Goal: Information Seeking & Learning: Learn about a topic

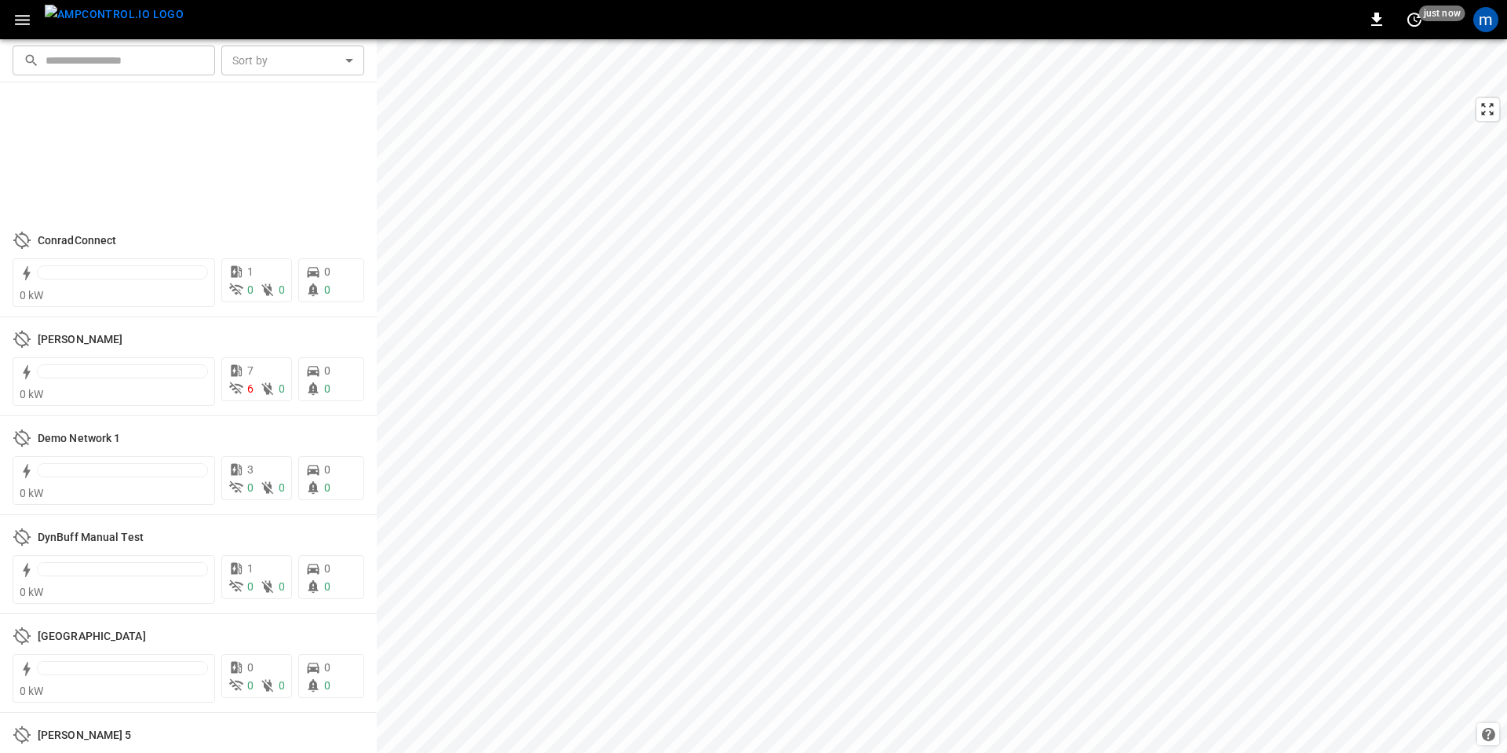
scroll to position [2543, 0]
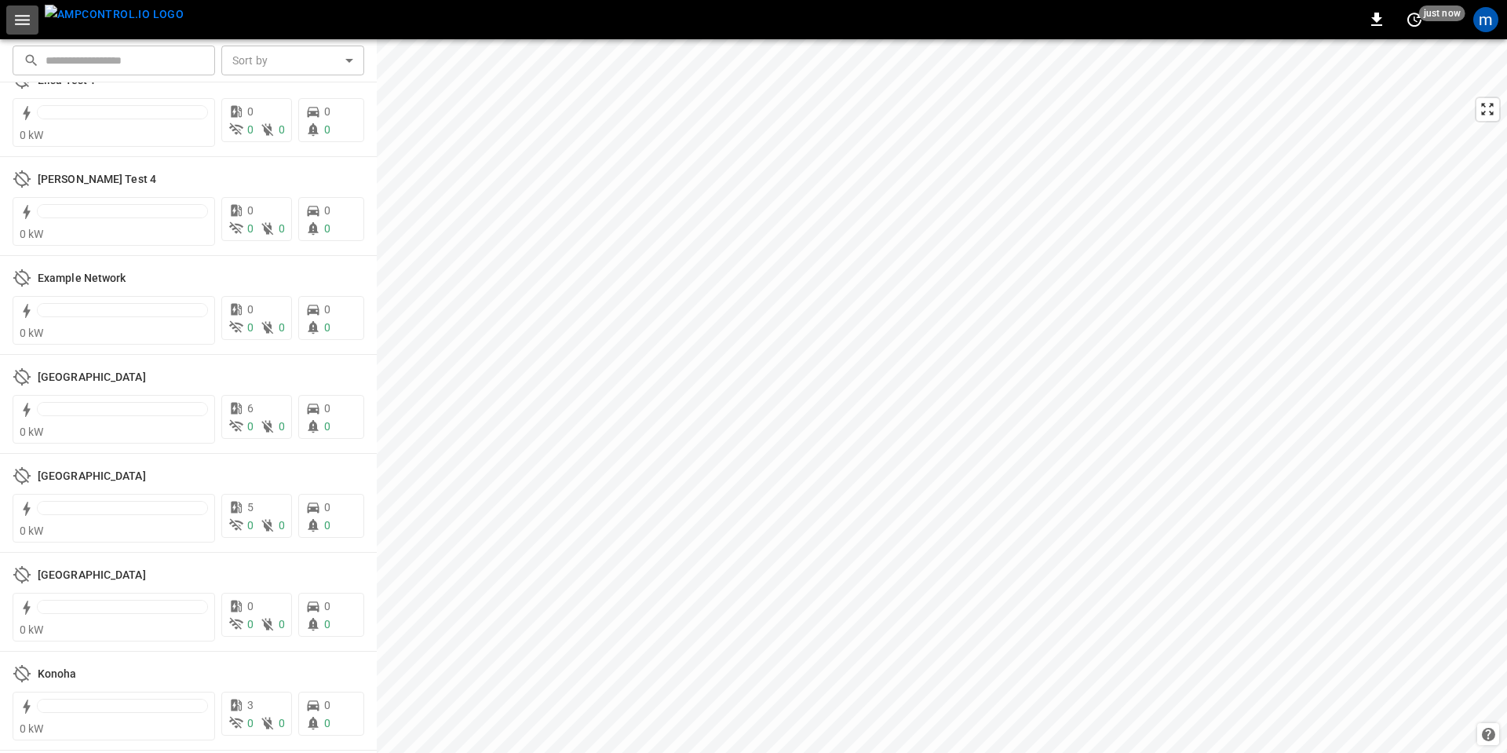
click at [17, 22] on icon "button" at bounding box center [23, 20] width 20 height 20
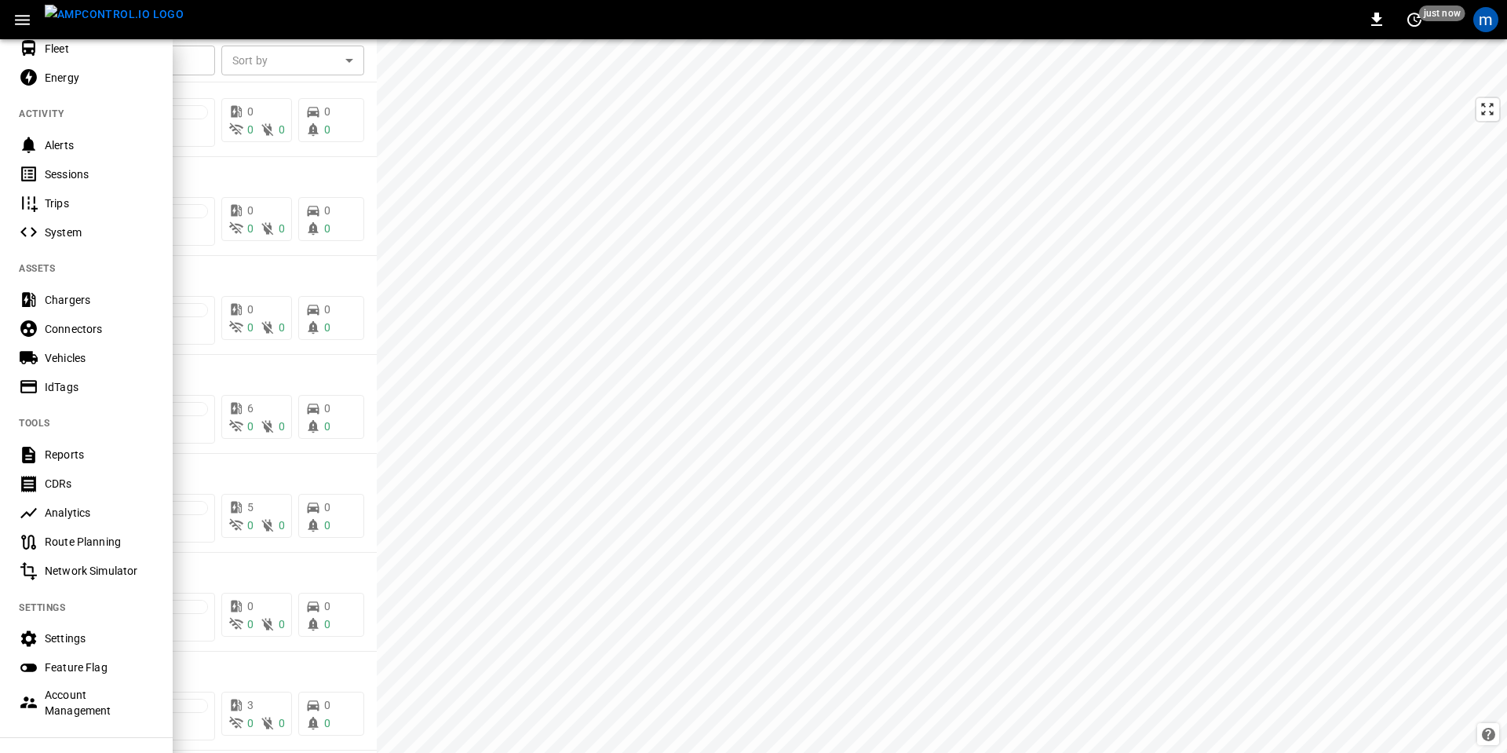
scroll to position [242, 0]
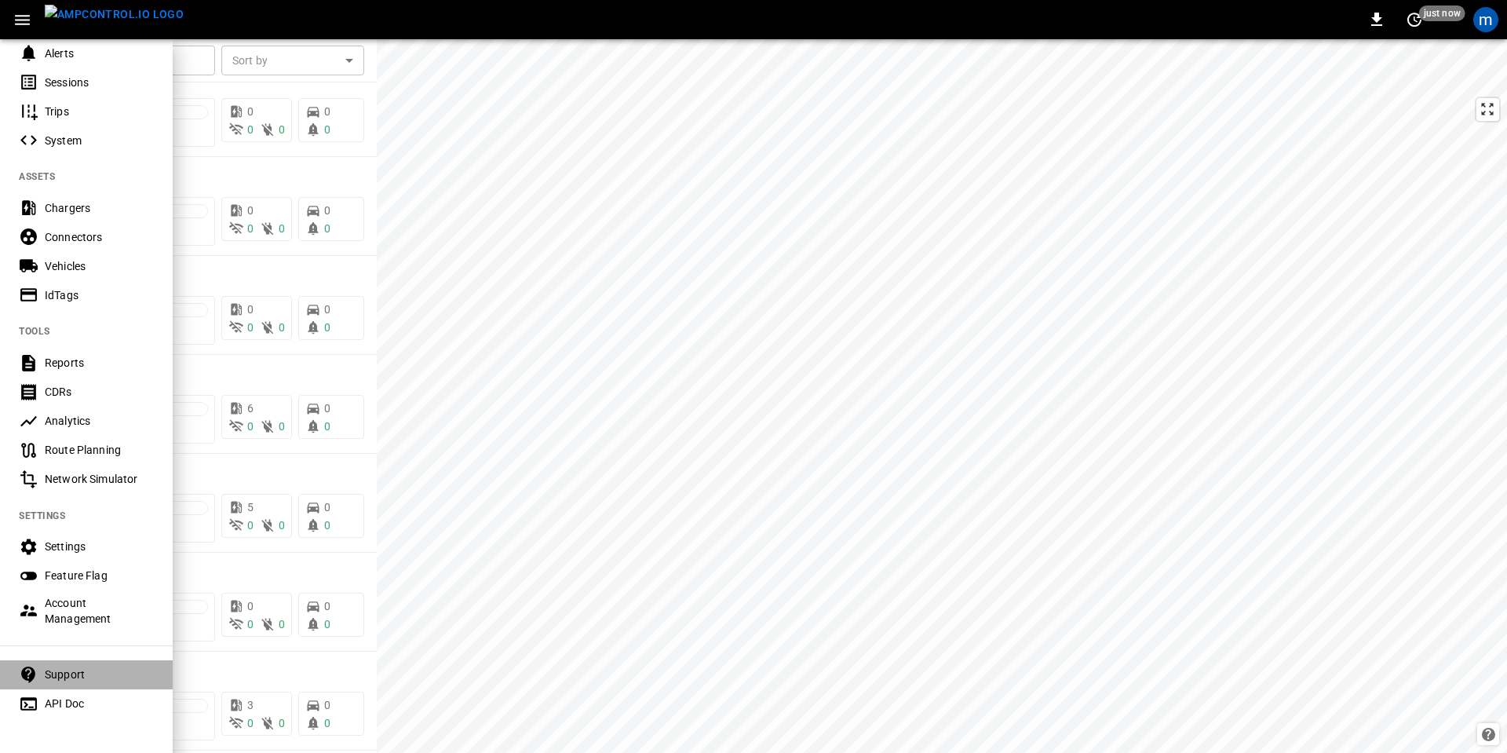
click at [72, 666] on div "Support" at bounding box center [99, 674] width 109 height 16
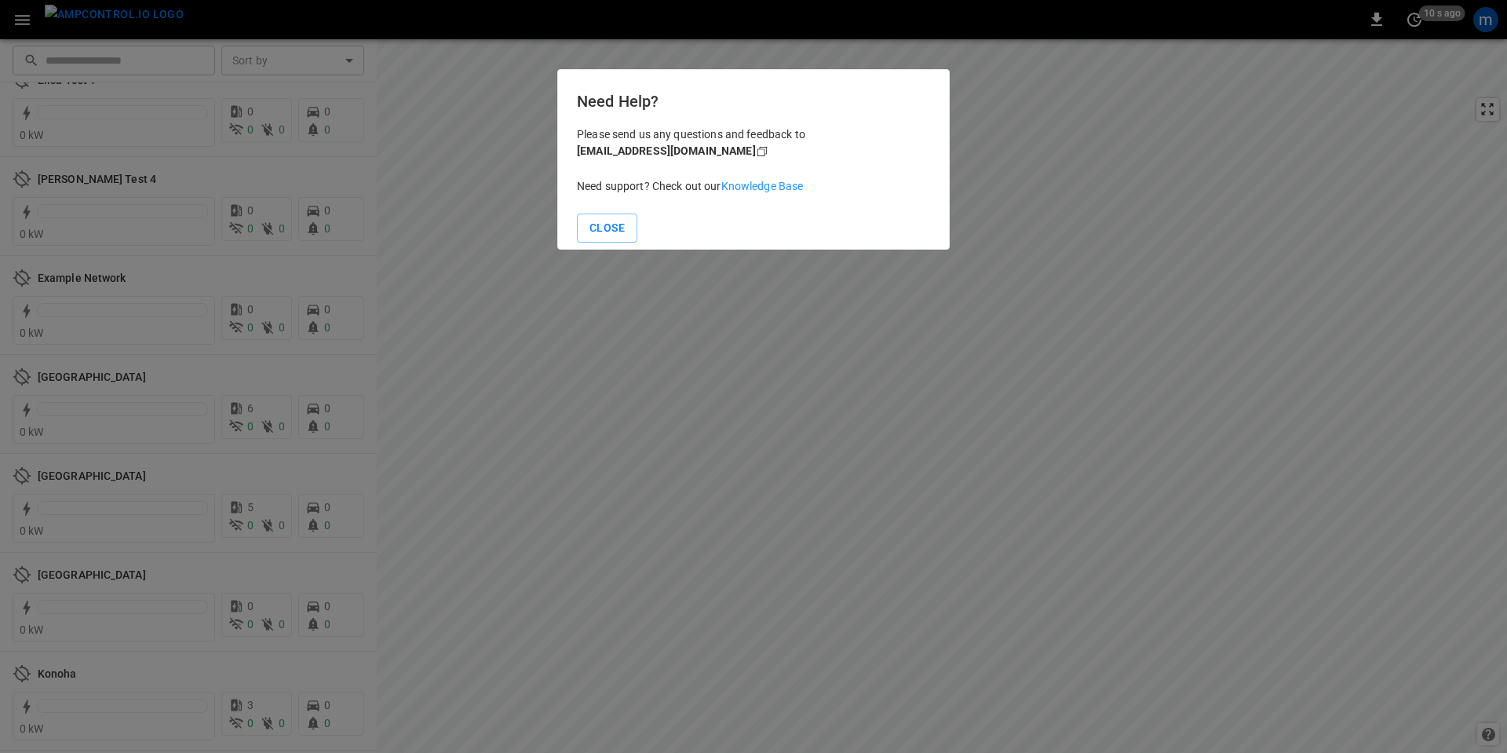
click at [778, 189] on link "Knowledge Base" at bounding box center [762, 186] width 82 height 13
